Goal: Information Seeking & Learning: Learn about a topic

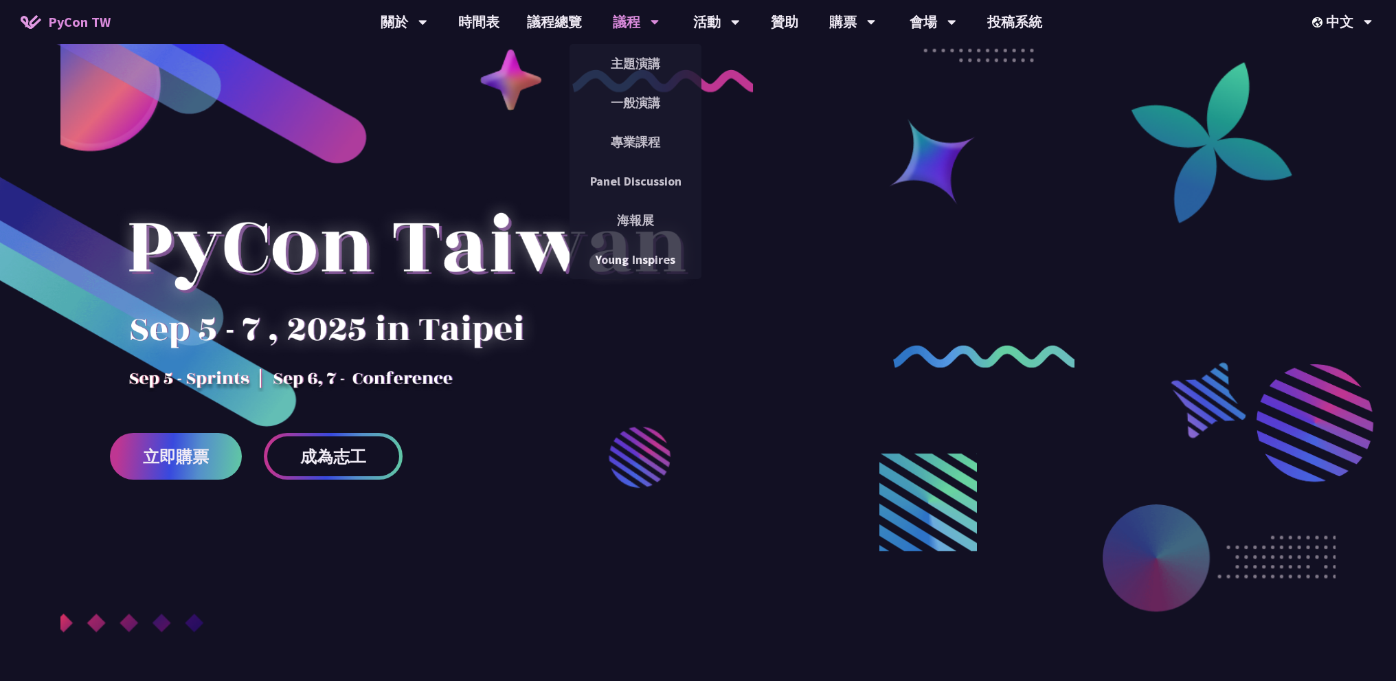
click at [655, 22] on icon at bounding box center [655, 23] width 8 height 5
click at [653, 91] on link "一般演講" at bounding box center [636, 103] width 132 height 32
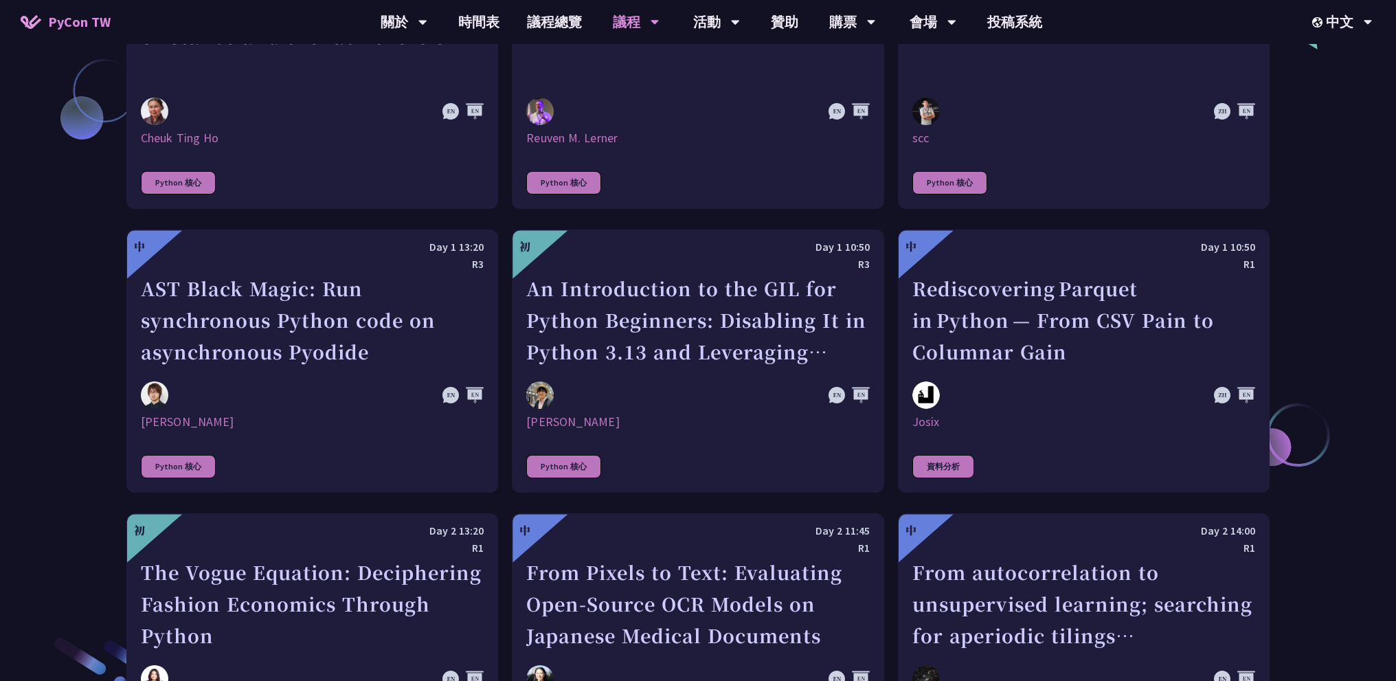
scroll to position [1793, 0]
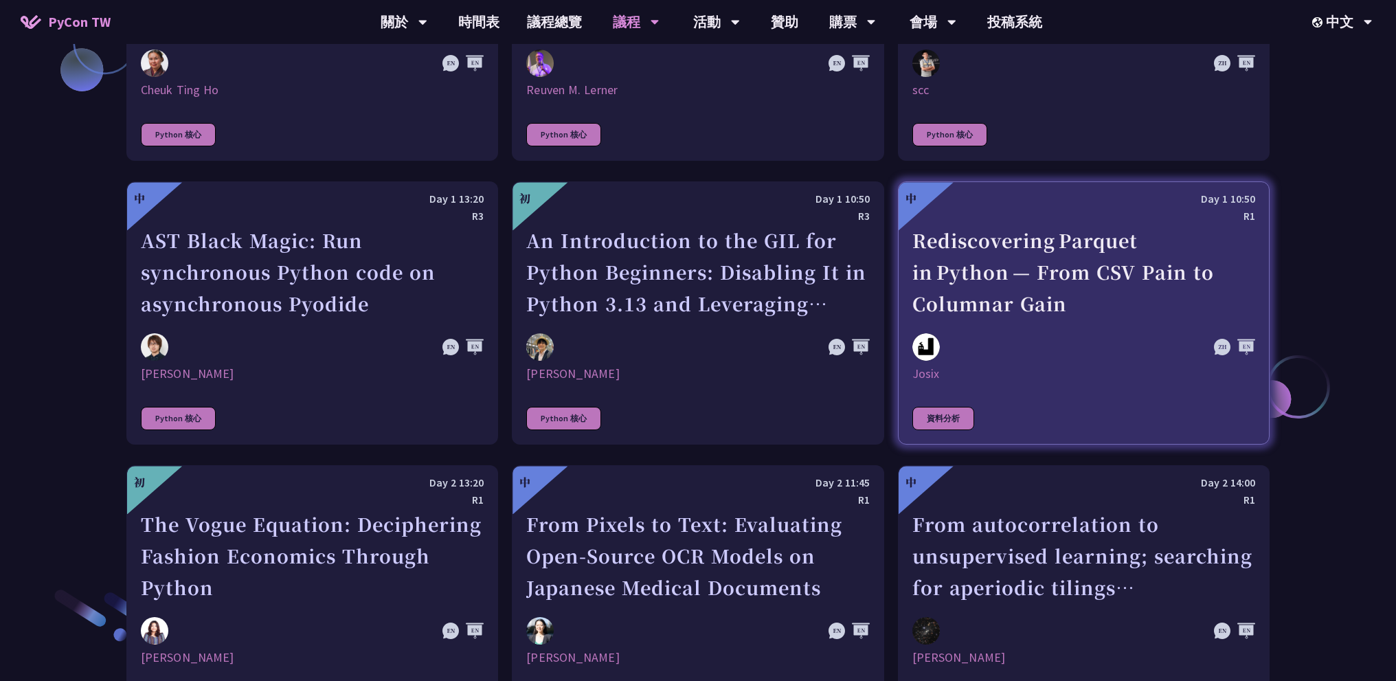
click at [1029, 241] on div "Rediscovering Parquet in Python — From CSV Pain to Columnar Gain" at bounding box center [1084, 272] width 343 height 95
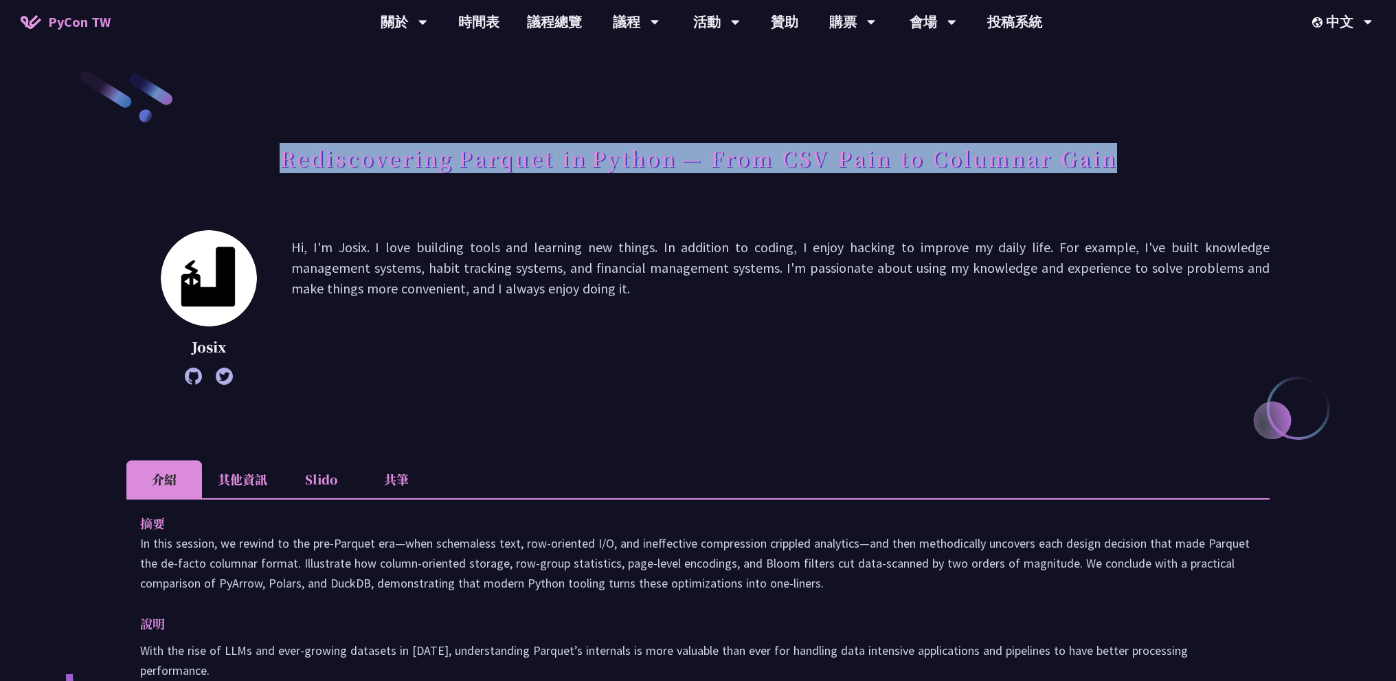
drag, startPoint x: 271, startPoint y: 163, endPoint x: 1145, endPoint y: 166, distance: 874.7
click at [1145, 166] on div "Rediscovering Parquet in Python — From CSV Pain to Columnar Gain" at bounding box center [697, 173] width 1143 height 72
copy h1 "Rediscovering Parquet in Python — From CSV Pain to Columnar Gain"
click at [482, 24] on link "時間表" at bounding box center [479, 22] width 69 height 44
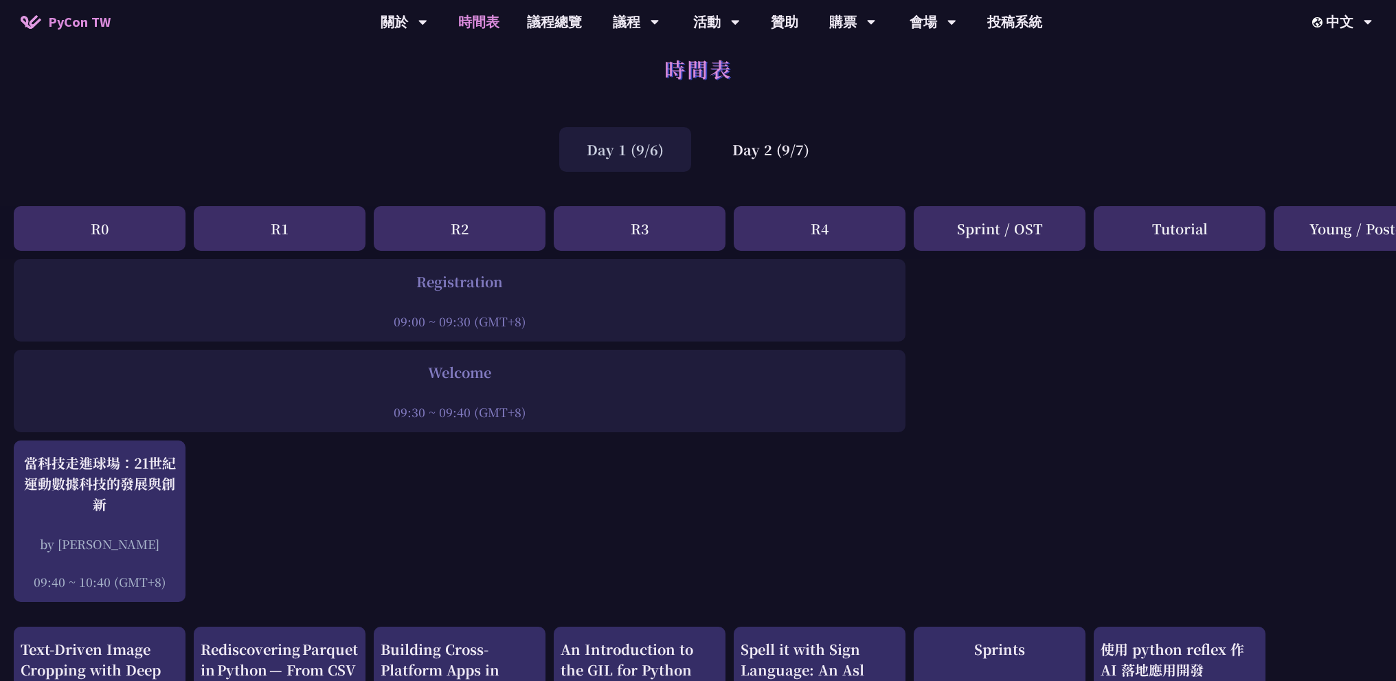
scroll to position [24, 0]
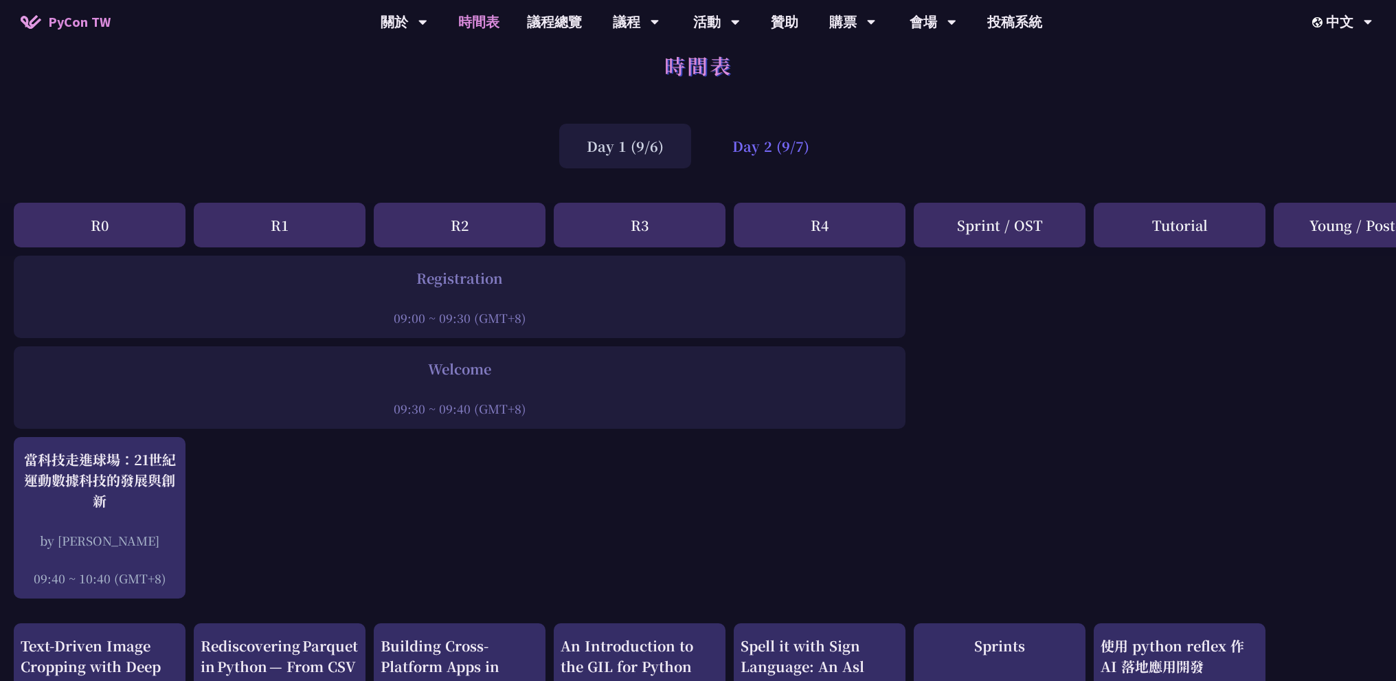
click at [718, 162] on div "Day 2 (9/7)" at bounding box center [771, 146] width 132 height 45
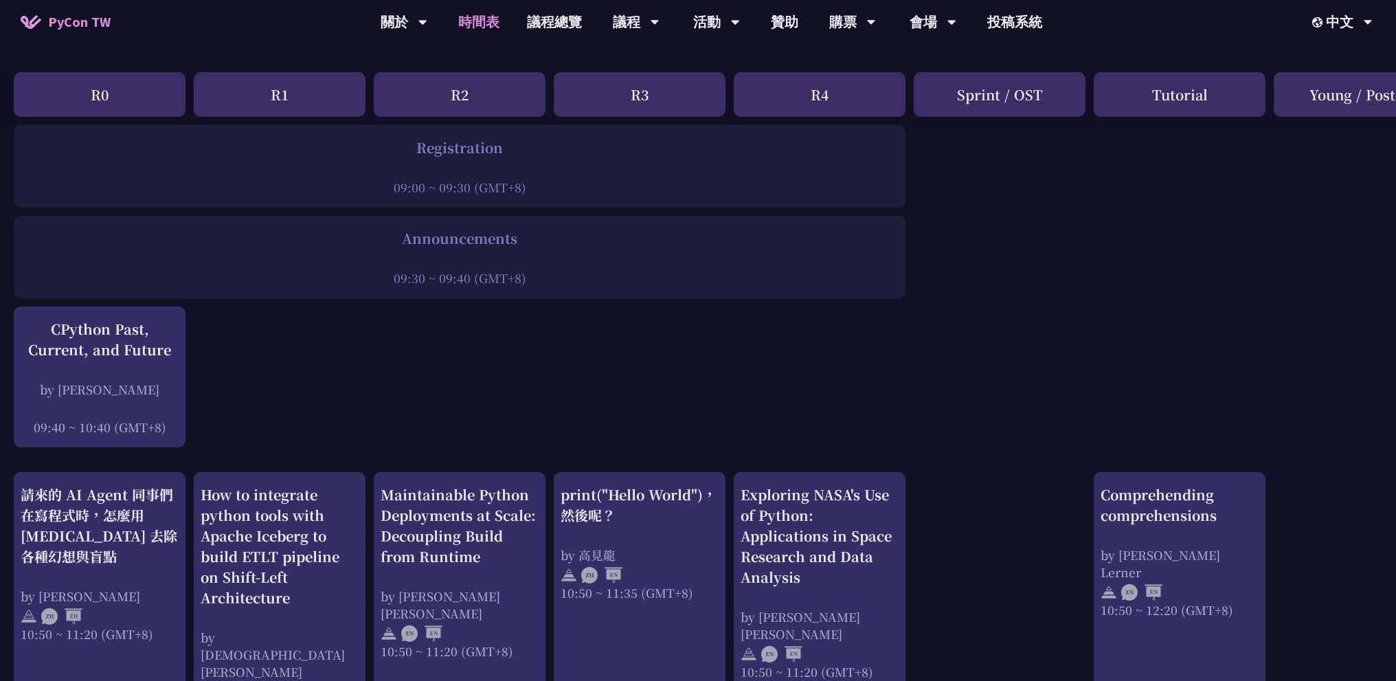
scroll to position [0, 0]
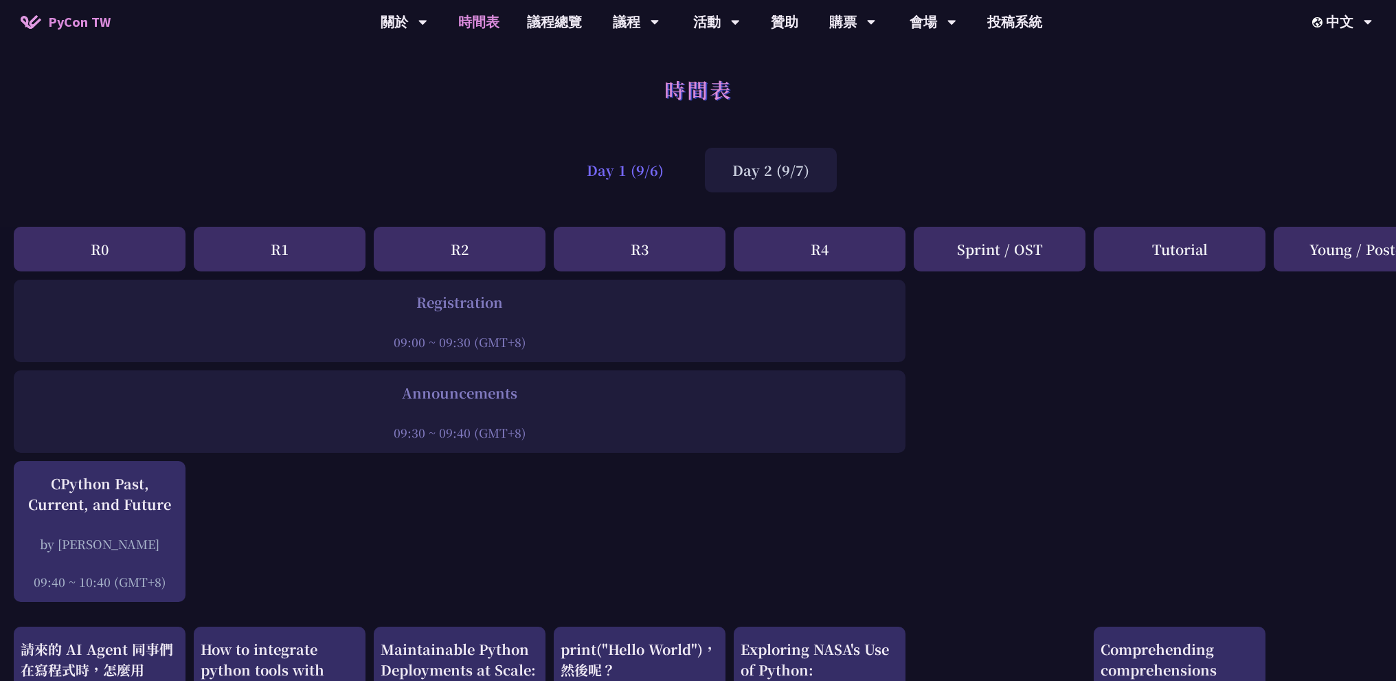
click at [638, 183] on div "Day 1 (9/6)" at bounding box center [625, 170] width 132 height 45
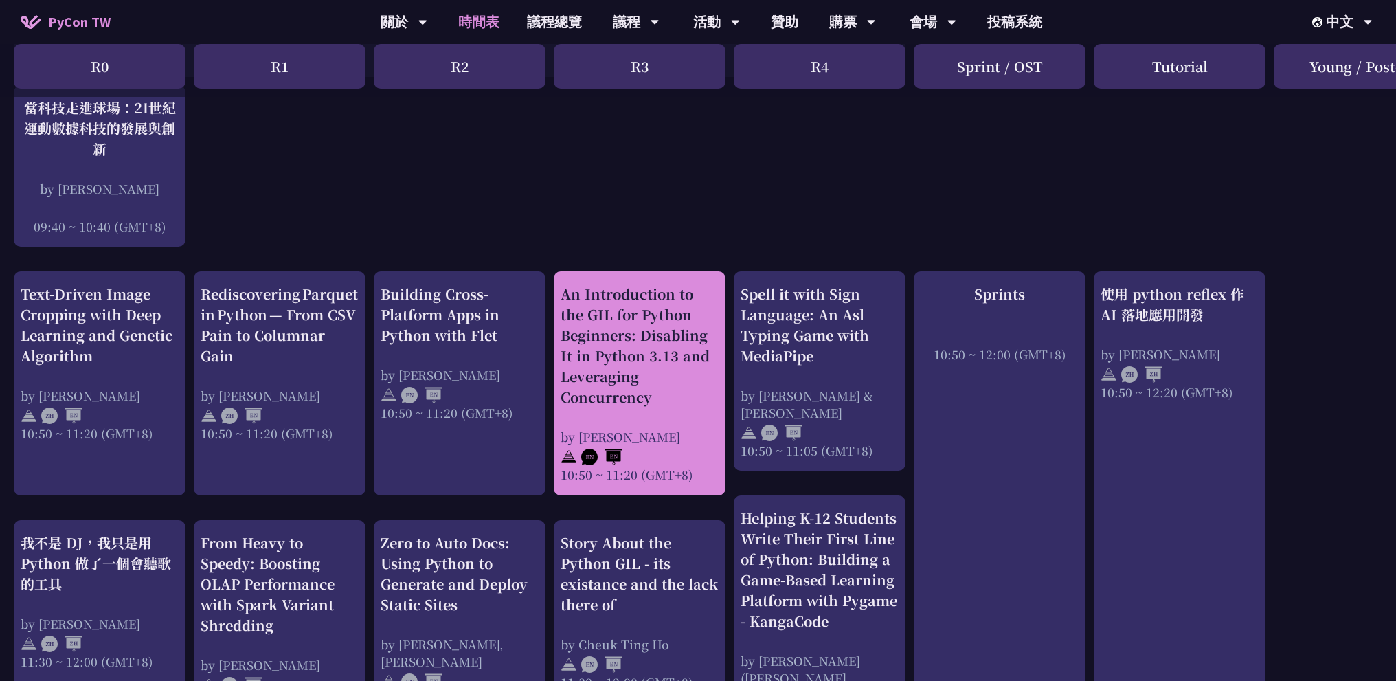
scroll to position [368, 0]
